Goal: Information Seeking & Learning: Understand process/instructions

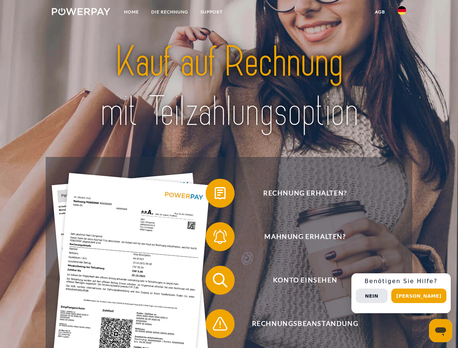
click at [81, 13] on img at bounding box center [81, 11] width 58 height 7
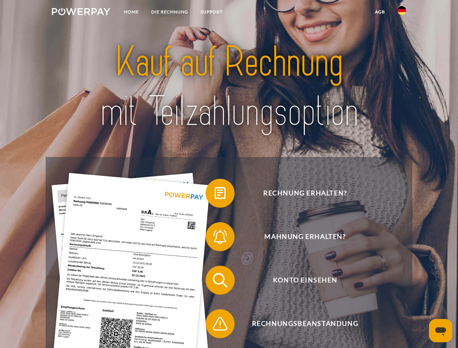
click at [402, 13] on img at bounding box center [401, 10] width 9 height 9
click at [380, 12] on link "agb" at bounding box center [380, 11] width 22 height 13
click at [215, 195] on span at bounding box center [209, 193] width 36 height 36
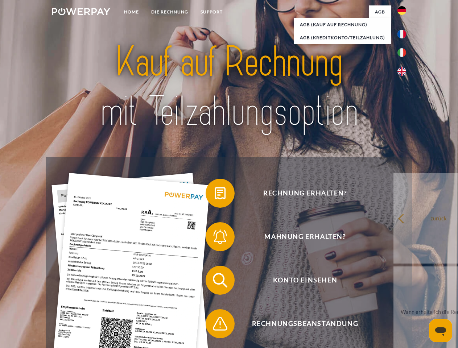
click at [215, 238] on span at bounding box center [209, 237] width 36 height 36
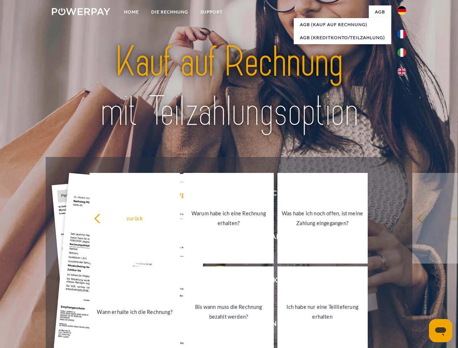
click at [215, 282] on link "Bis wann muss die Rechnung bezahlt werden?" at bounding box center [228, 311] width 90 height 91
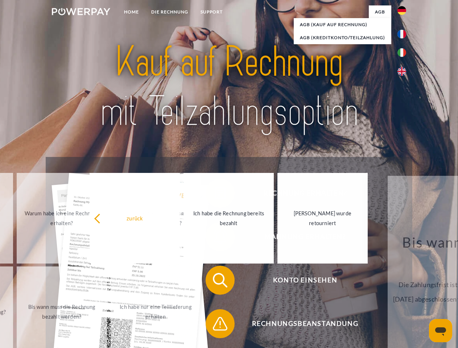
click at [215, 325] on span at bounding box center [209, 324] width 36 height 36
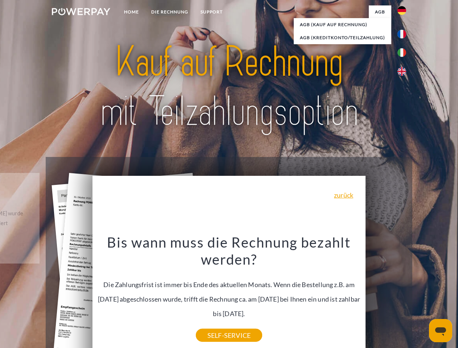
click at [403, 293] on div "Rechnung erhalten? Mahnung erhalten? Konto einsehen" at bounding box center [229, 302] width 366 height 290
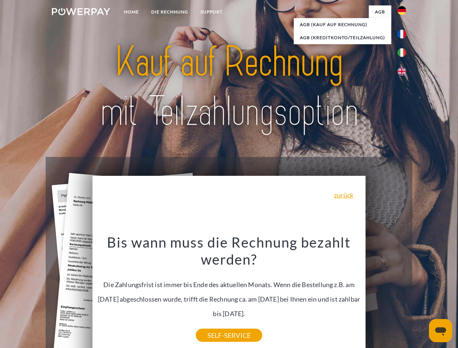
click at [386, 295] on span "Konto einsehen" at bounding box center [305, 280] width 178 height 29
click at [421, 296] on header "Home DIE RECHNUNG SUPPORT" at bounding box center [229, 250] width 458 height 501
